Goal: Task Accomplishment & Management: Use online tool/utility

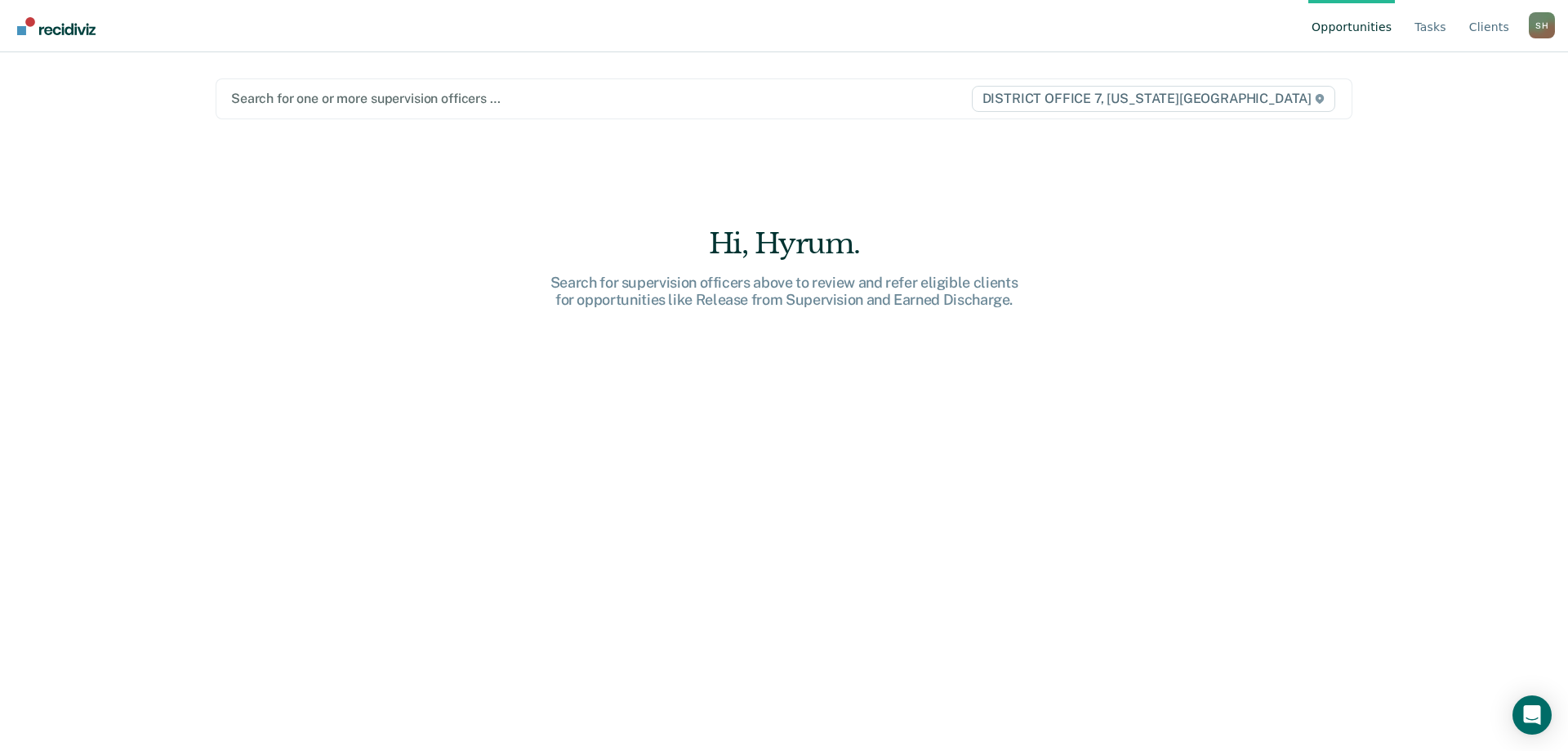
click at [312, 101] on div at bounding box center [601, 98] width 740 height 19
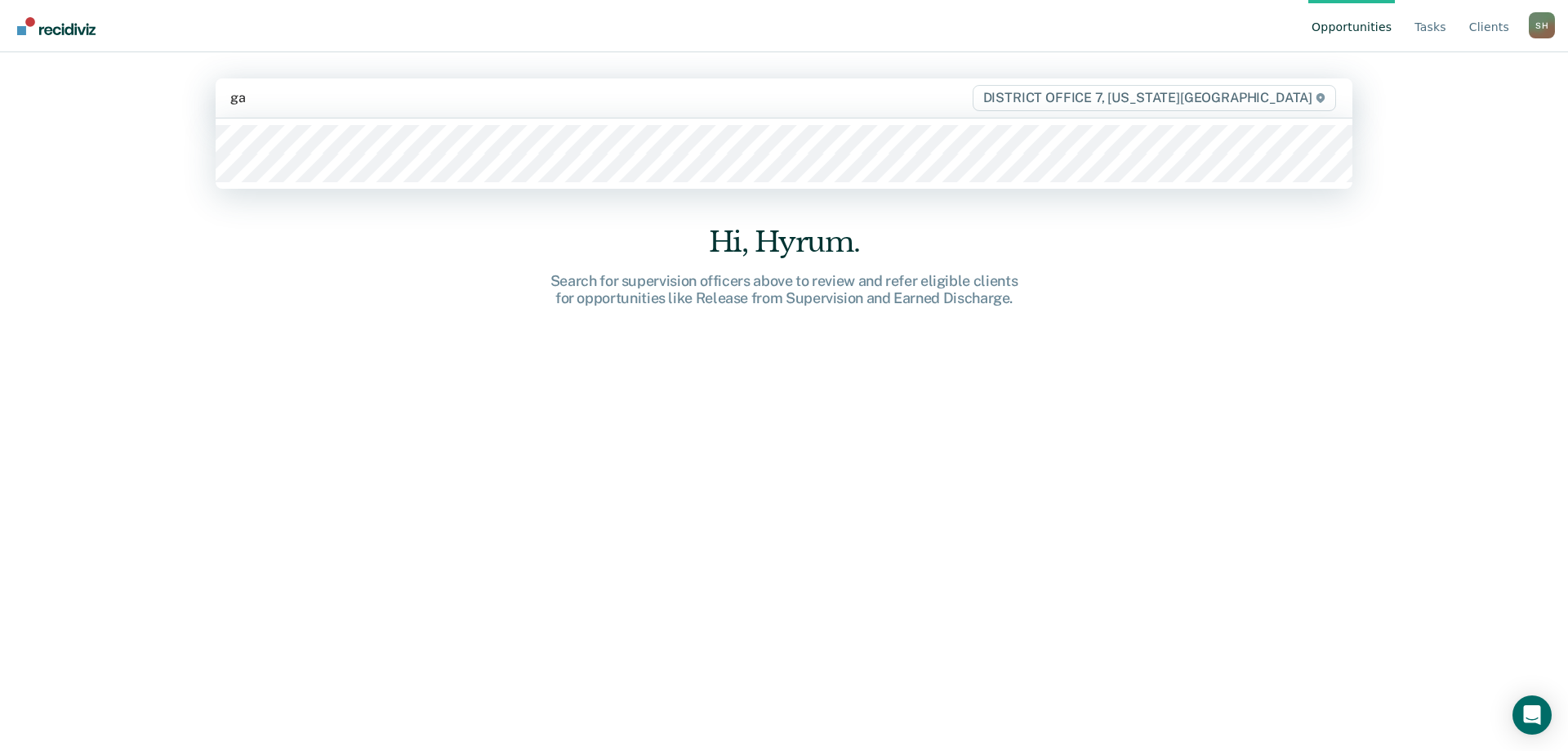
type input "gar"
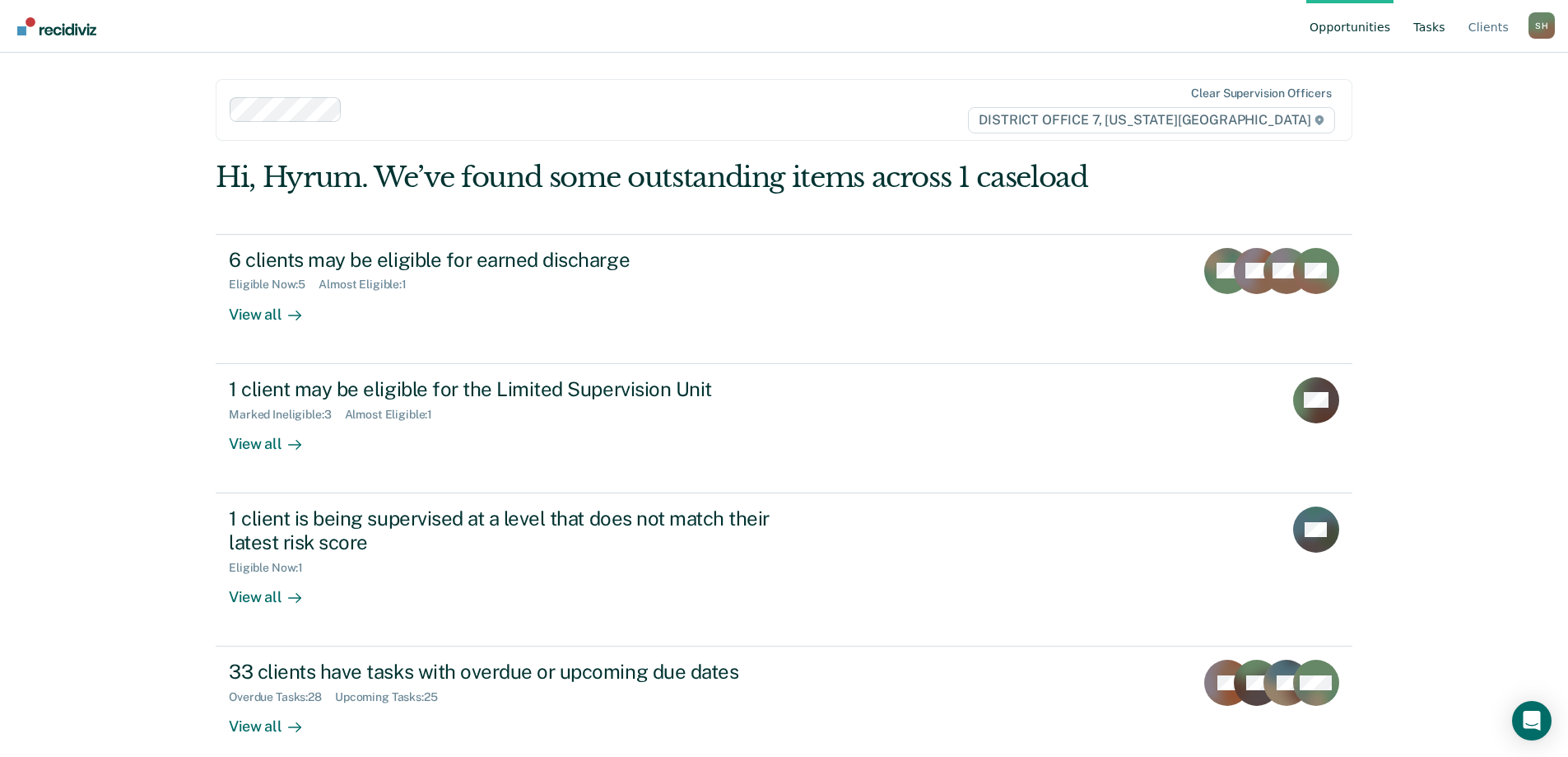
click at [1436, 21] on link "Tasks" at bounding box center [1429, 26] width 39 height 53
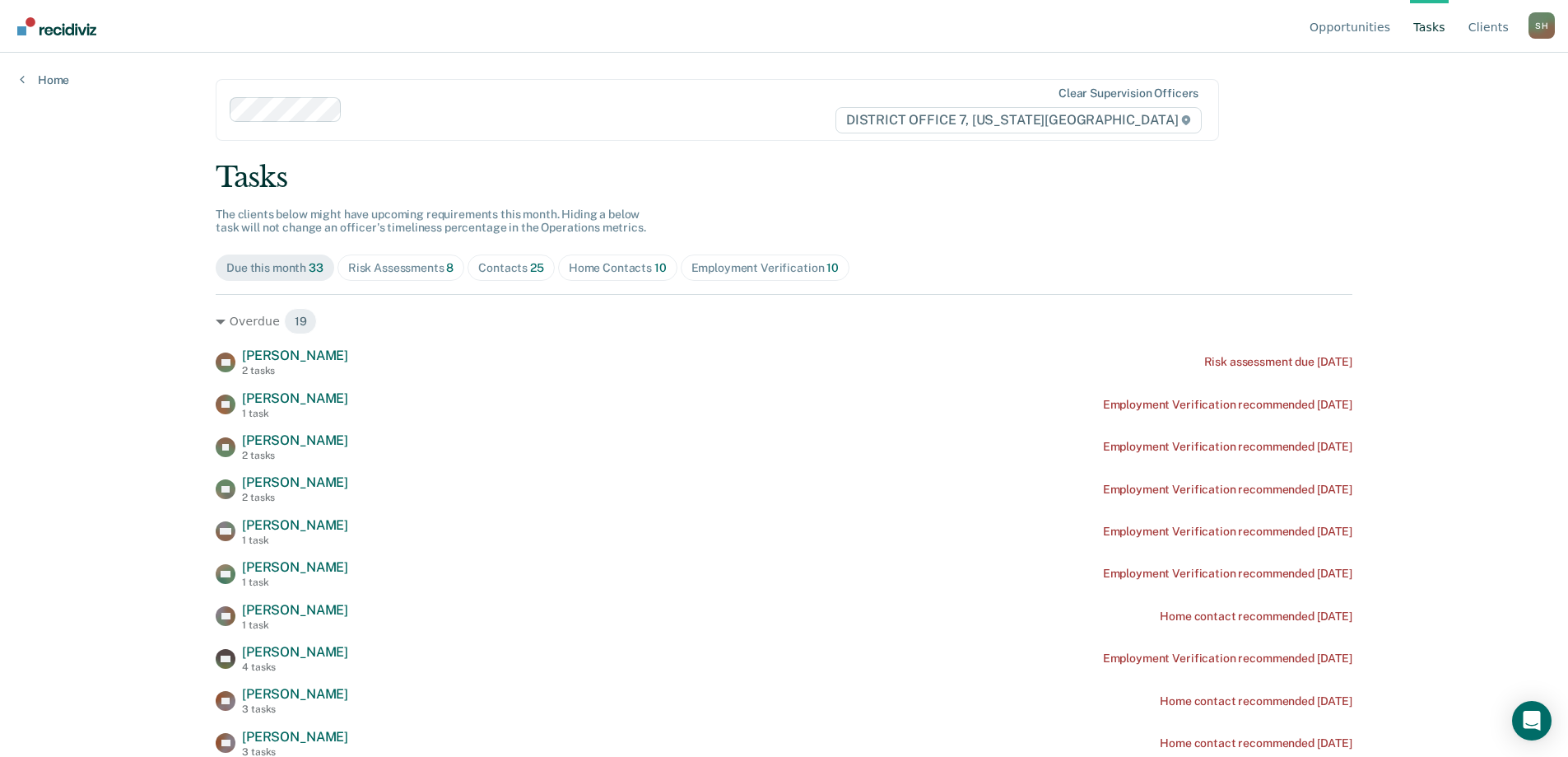
click at [494, 271] on div "Contacts 25" at bounding box center [510, 268] width 66 height 14
